Goal: Task Accomplishment & Management: Manage account settings

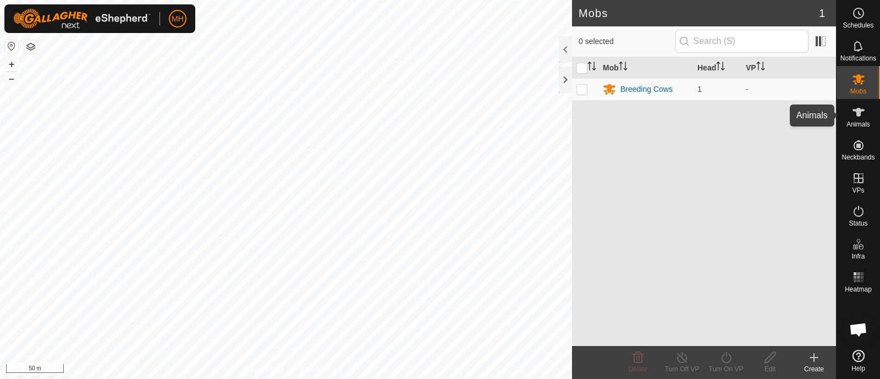
click at [850, 106] on es-animals-svg-icon at bounding box center [858, 112] width 20 height 18
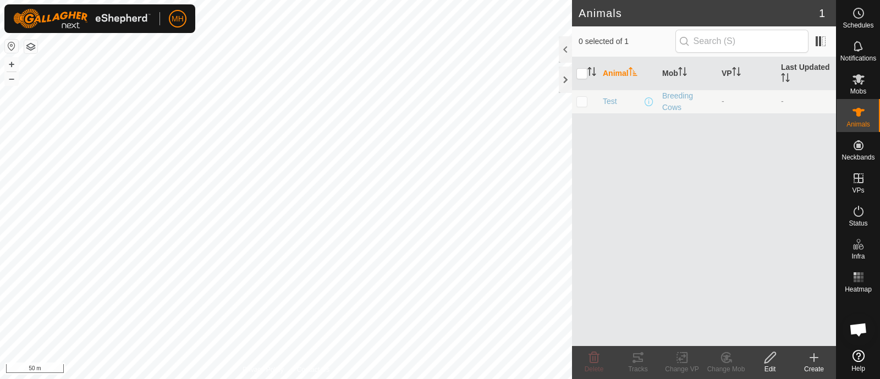
click at [585, 100] on p-checkbox at bounding box center [581, 101] width 11 height 9
checkbox input "true"
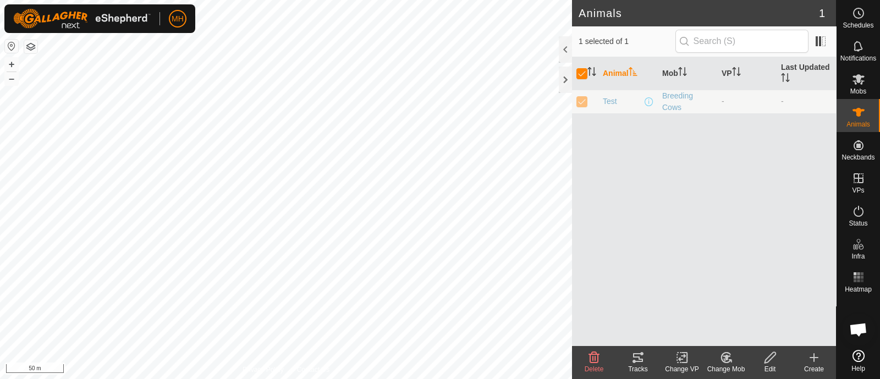
click at [765, 355] on icon at bounding box center [770, 357] width 14 height 13
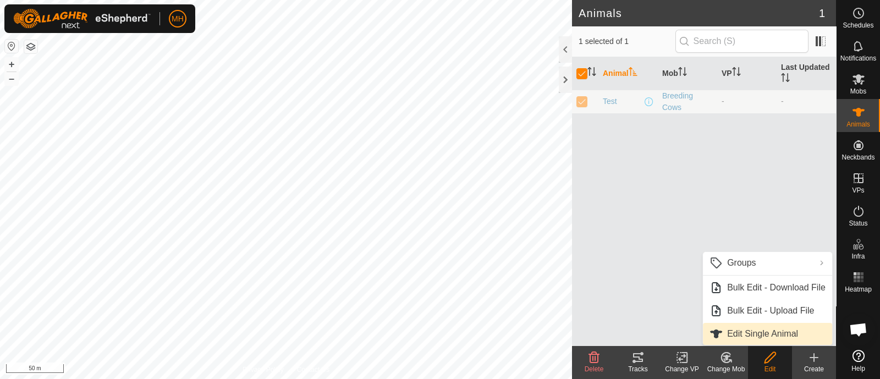
click at [762, 323] on link "Edit Single Animal" at bounding box center [767, 334] width 129 height 22
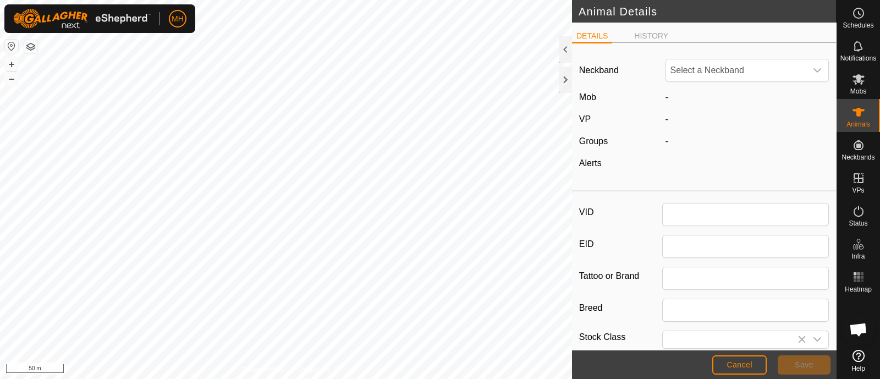
type input "Test"
type input "0"
click at [763, 77] on span "1275489700" at bounding box center [736, 70] width 141 height 22
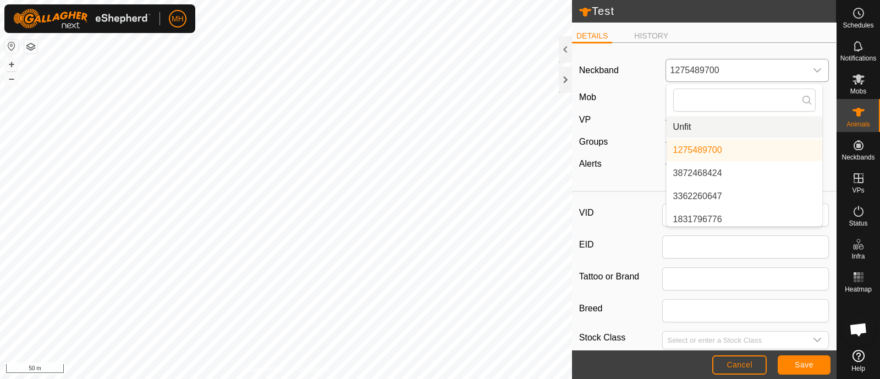
click at [723, 124] on li "Unfit" at bounding box center [744, 127] width 156 height 22
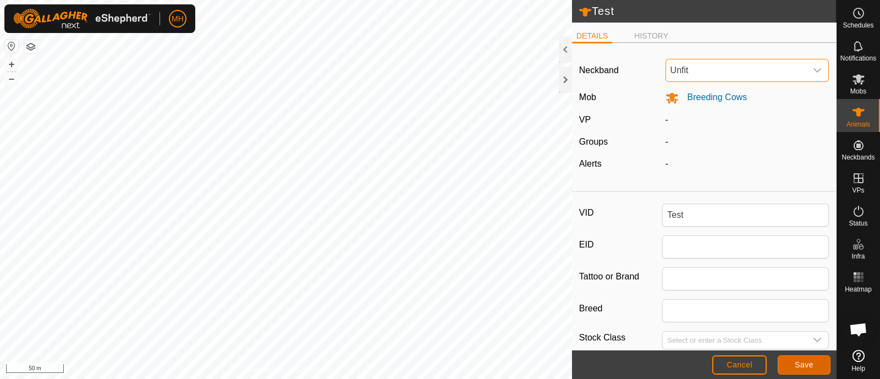
click at [818, 367] on button "Save" at bounding box center [804, 364] width 53 height 19
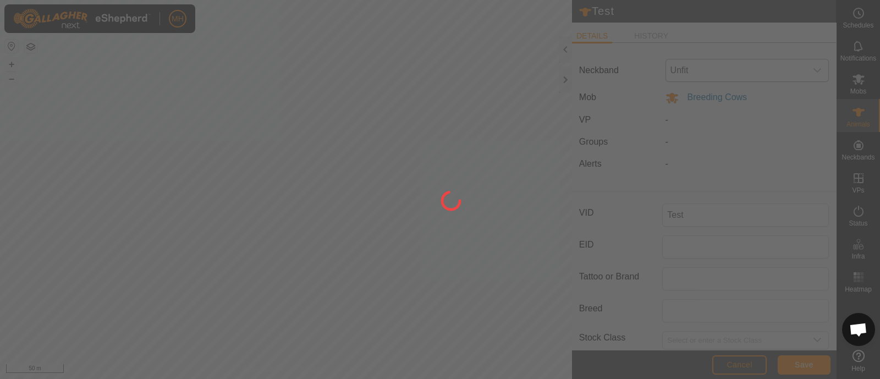
type input "-"
type input "0 kg"
type input "-"
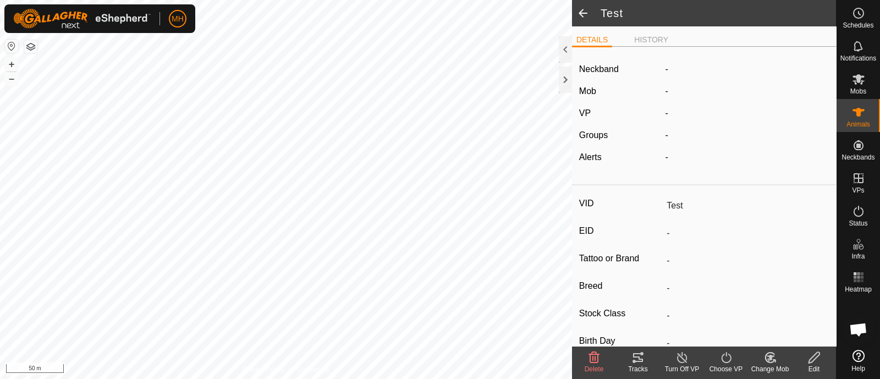
click at [579, 19] on span at bounding box center [583, 13] width 22 height 26
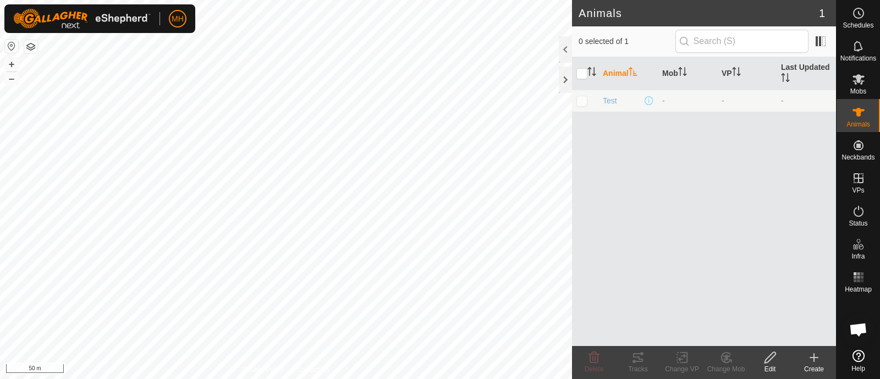
click at [583, 101] on p-checkbox at bounding box center [581, 100] width 11 height 9
checkbox input "true"
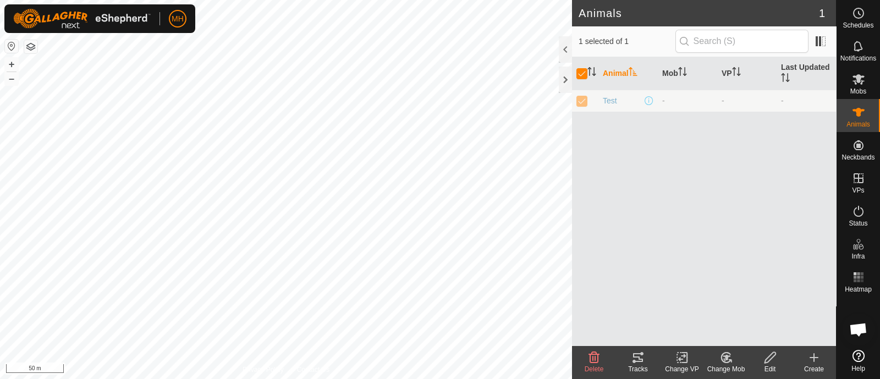
click at [591, 360] on icon at bounding box center [593, 357] width 13 height 13
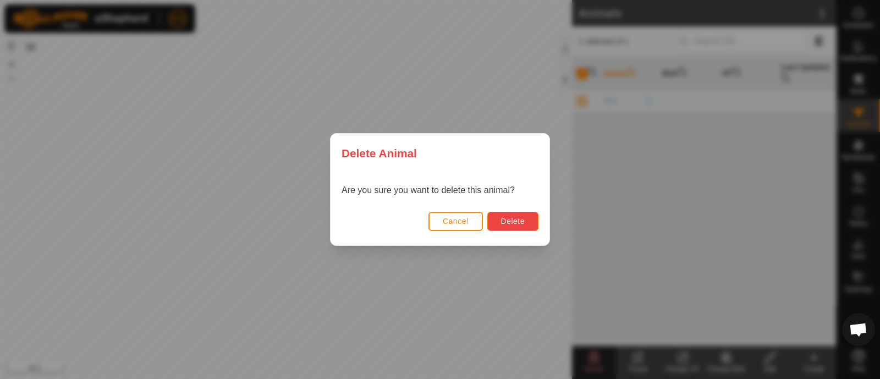
click at [525, 219] on span "Delete" at bounding box center [513, 221] width 24 height 9
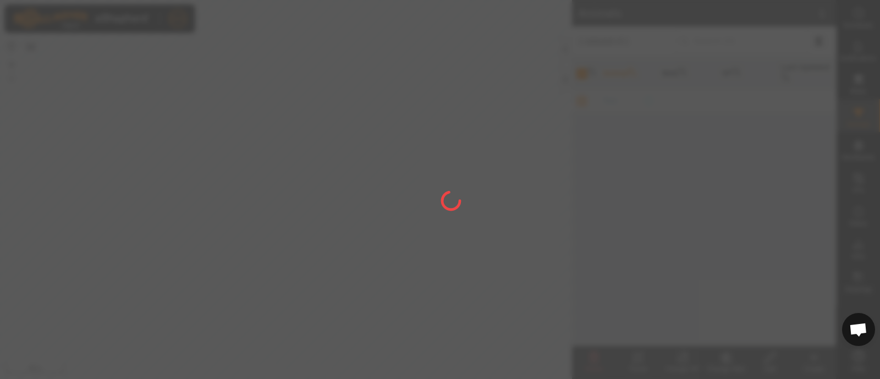
checkbox input "false"
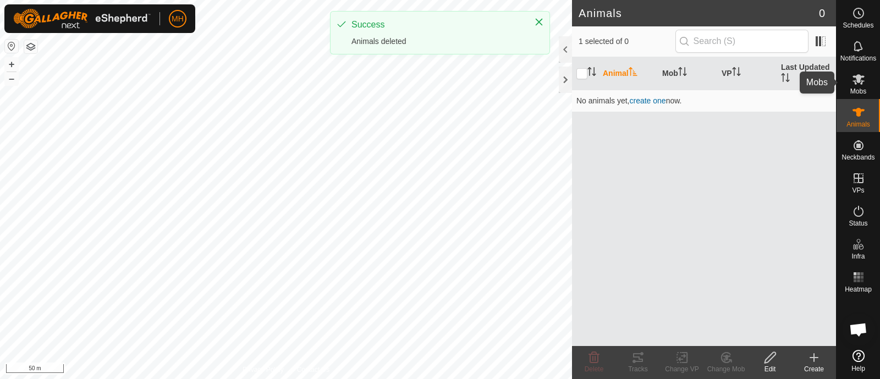
click at [866, 81] on es-mob-svg-icon at bounding box center [858, 79] width 20 height 18
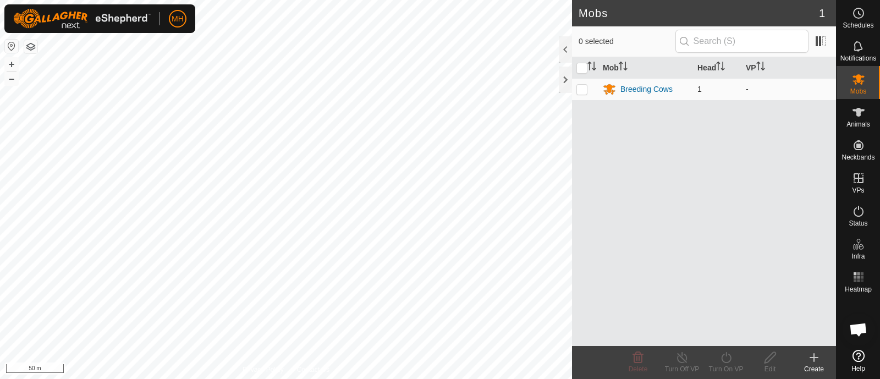
click at [588, 89] on td at bounding box center [585, 89] width 26 height 22
checkbox input "true"
click at [641, 365] on span "Delete" at bounding box center [638, 369] width 19 height 8
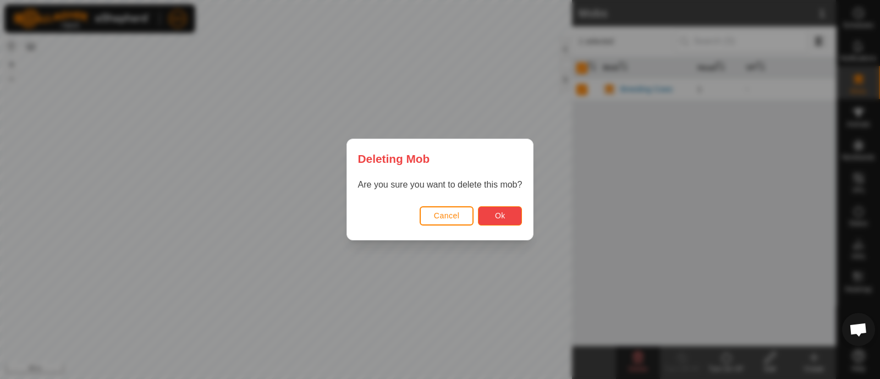
click at [505, 219] on span "Ok" at bounding box center [500, 215] width 10 height 9
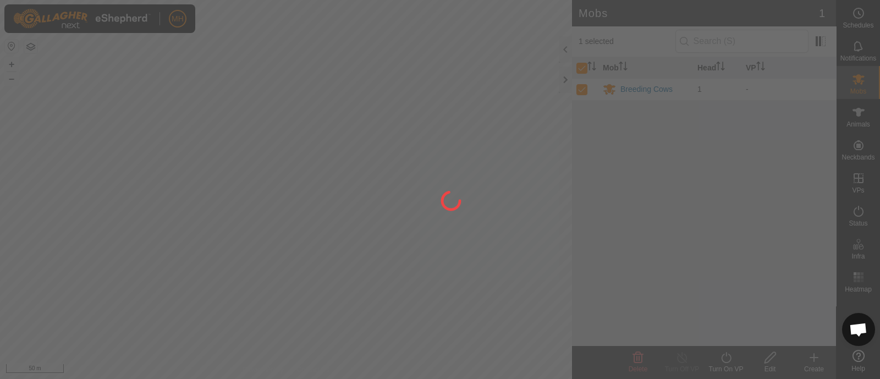
checkbox input "false"
